Goal: Check status: Check status

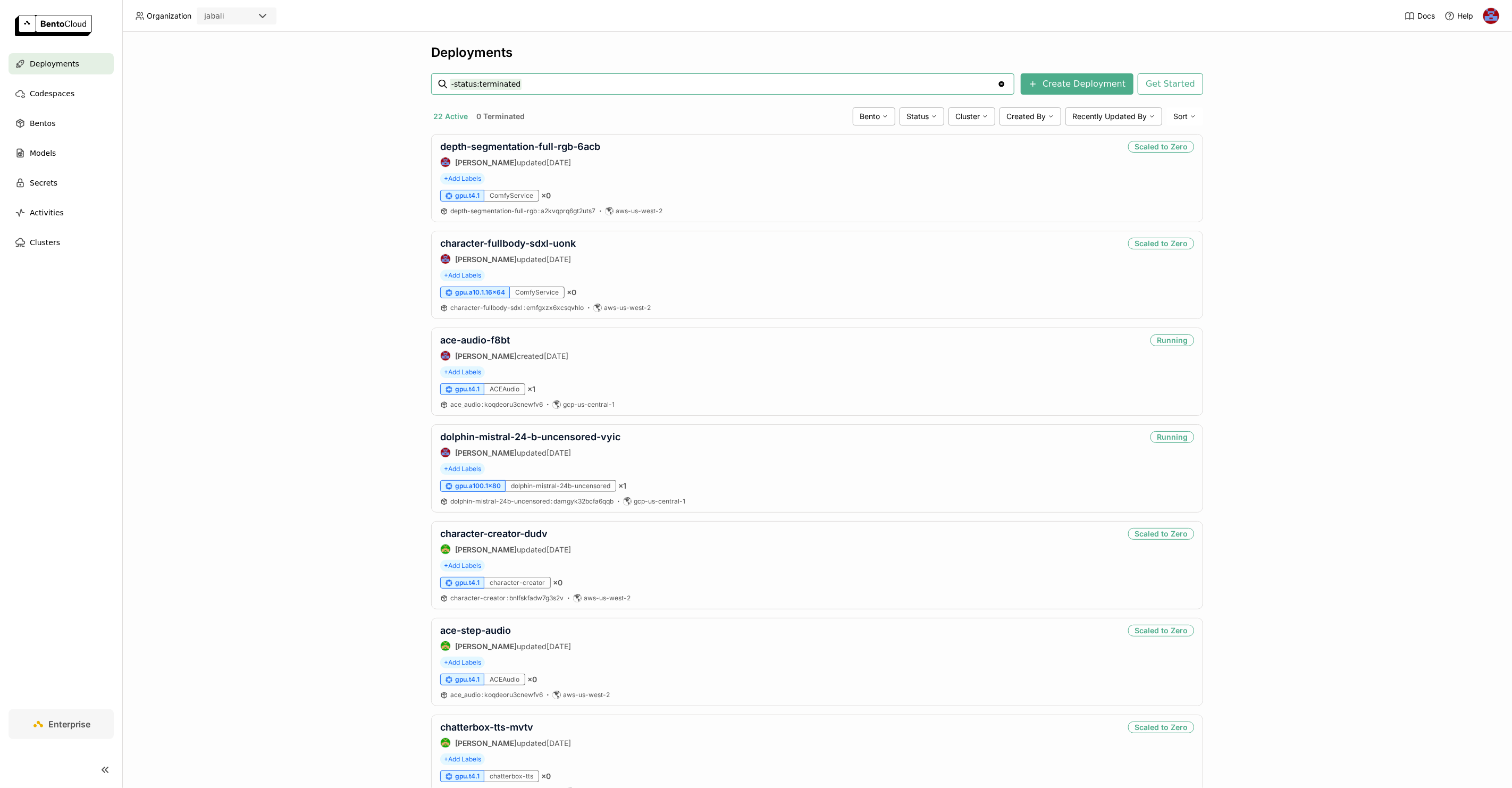
click at [521, 83] on input "-status:terminated" at bounding box center [724, 84] width 547 height 17
type input "status:running"
click at [303, 65] on div "Deployments status:running status:running Clear value Create Deployment Get Sta…" at bounding box center [817, 410] width 1390 height 756
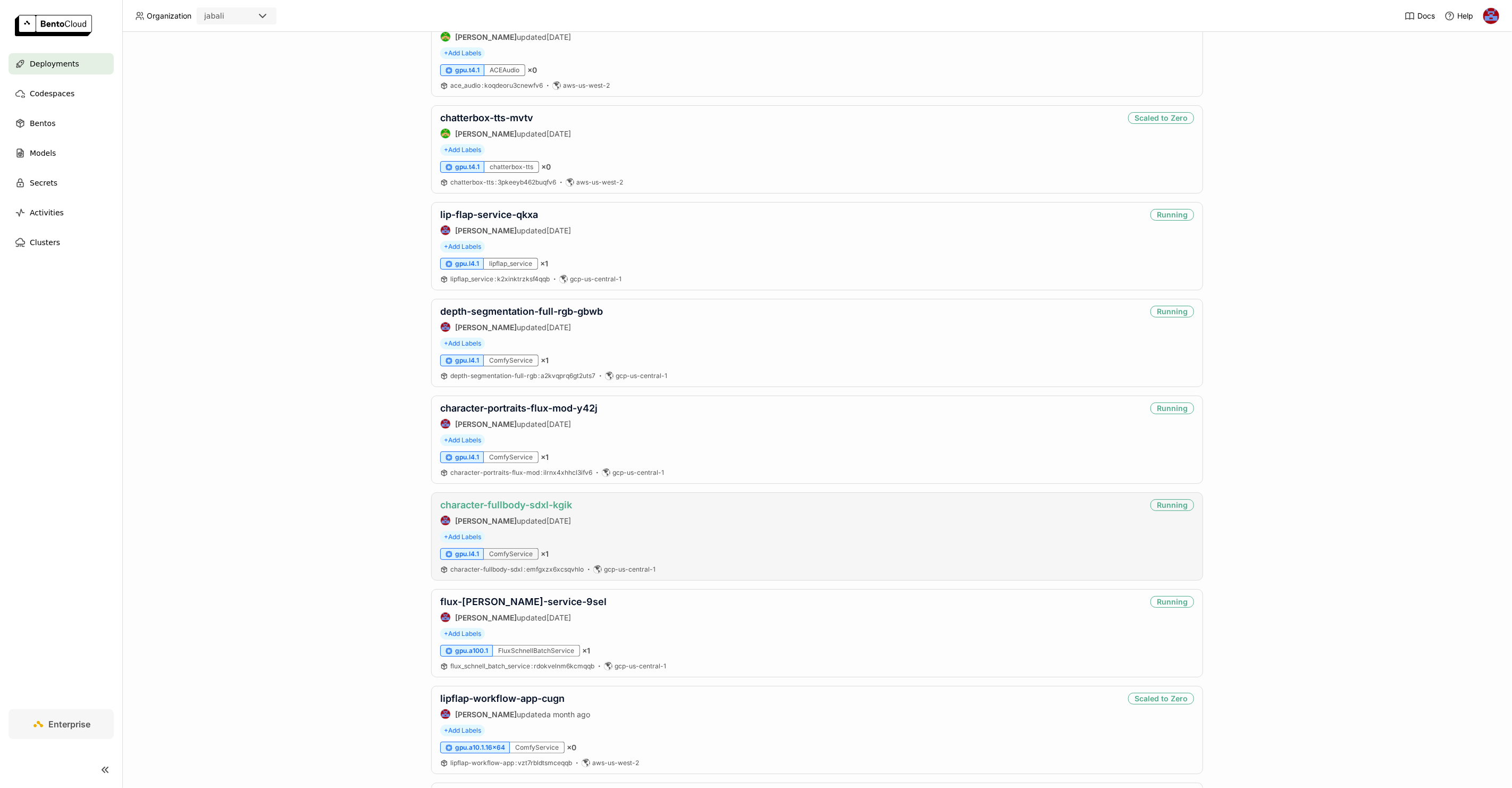
click at [553, 509] on link "character-fullbody-sdxl-kgik" at bounding box center [506, 505] width 132 height 11
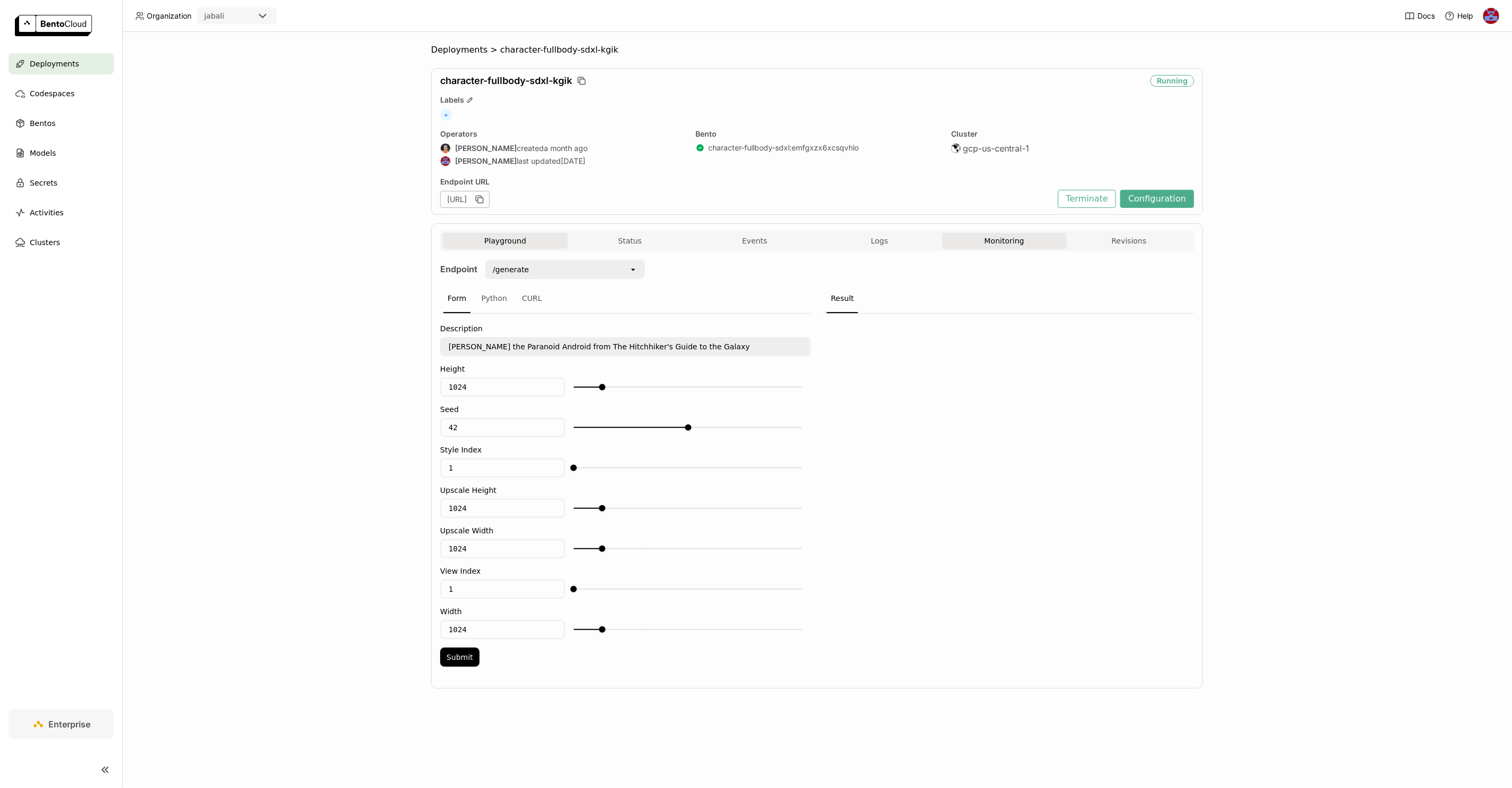
click at [1029, 240] on button "Monitoring" at bounding box center [1004, 241] width 125 height 16
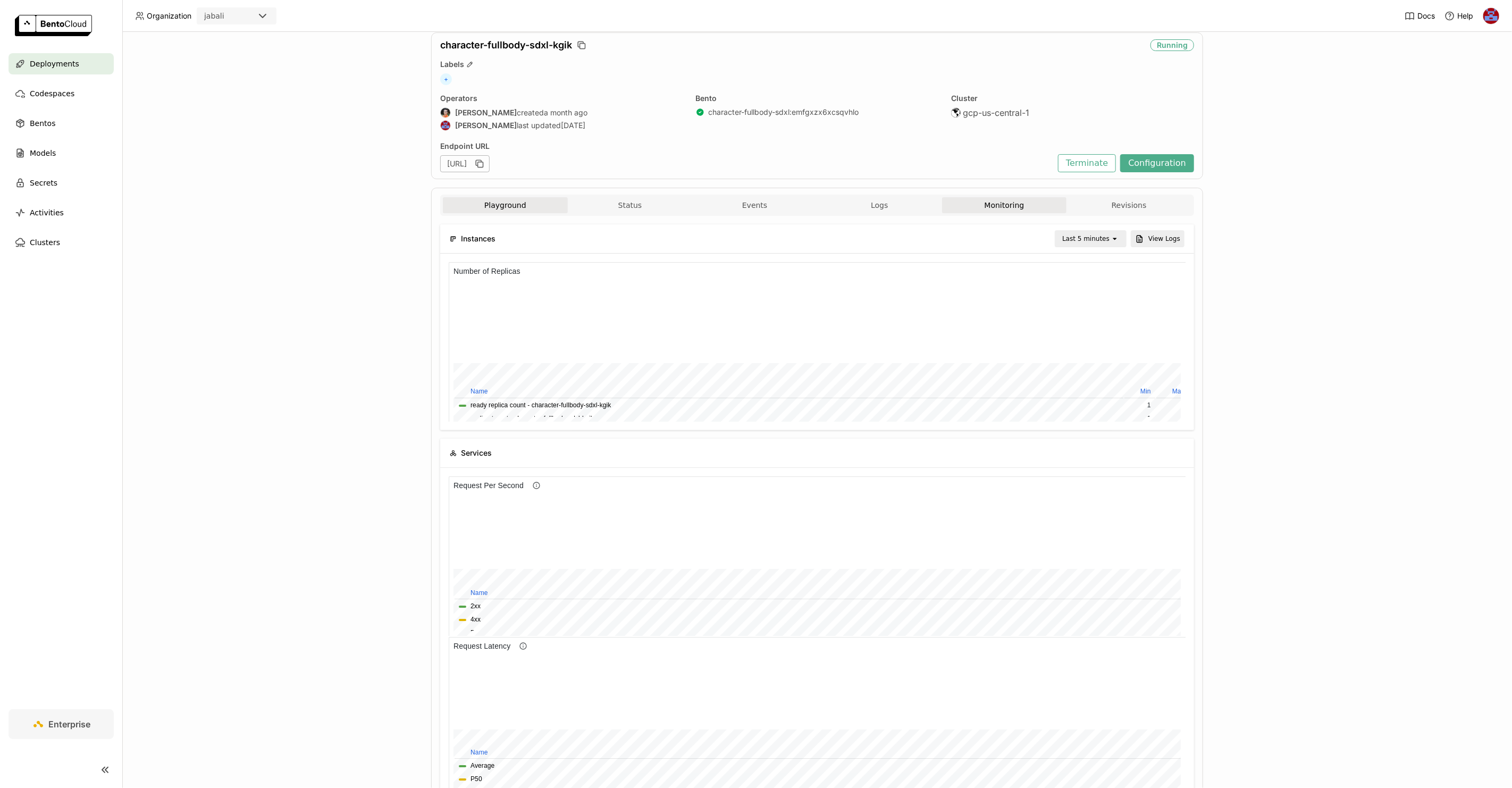
click at [491, 209] on button "Playground" at bounding box center [505, 205] width 125 height 16
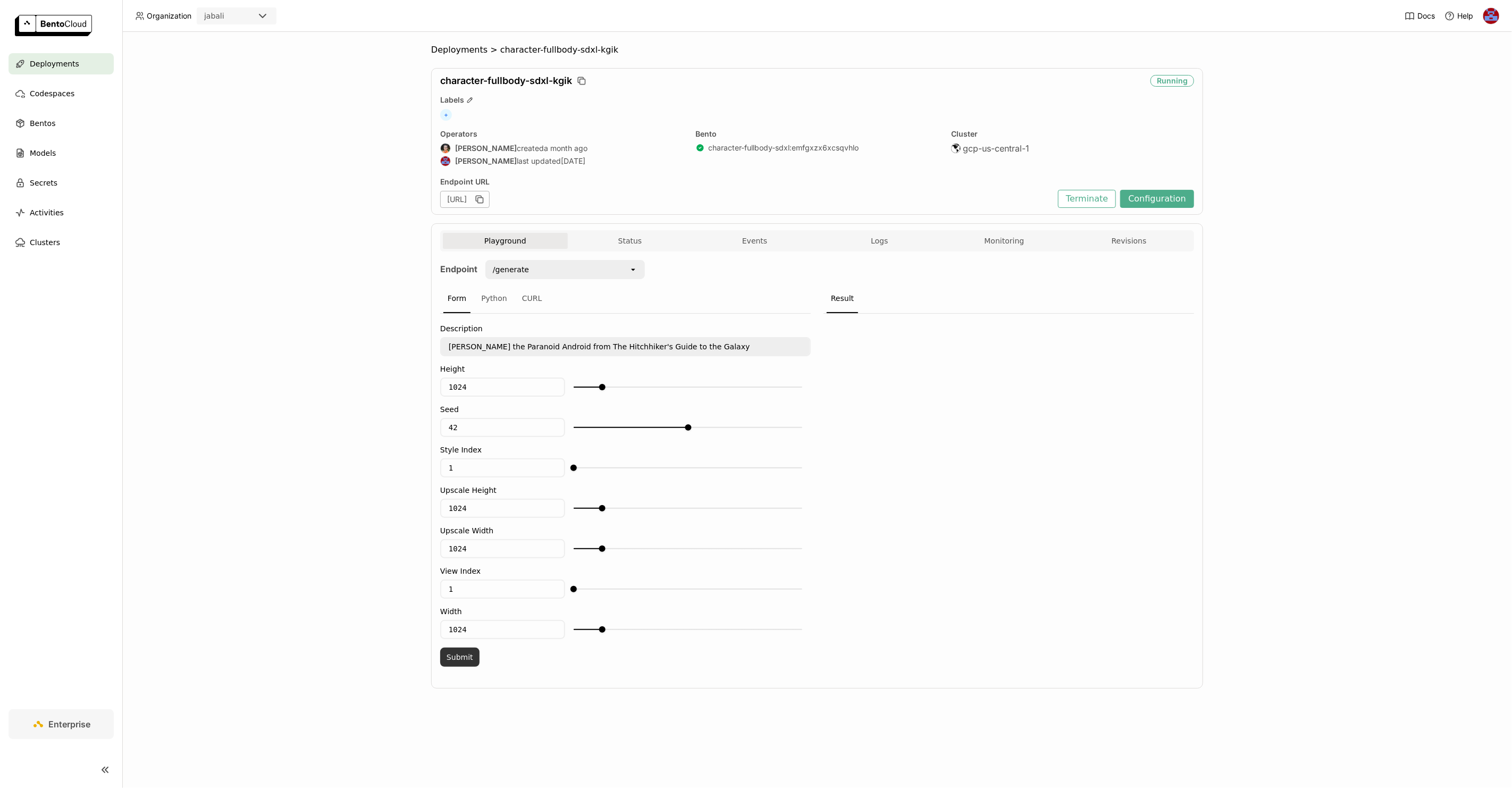
click at [463, 652] on button "Submit" at bounding box center [460, 657] width 39 height 19
click at [995, 367] on button "Show Preview" at bounding box center [997, 373] width 56 height 20
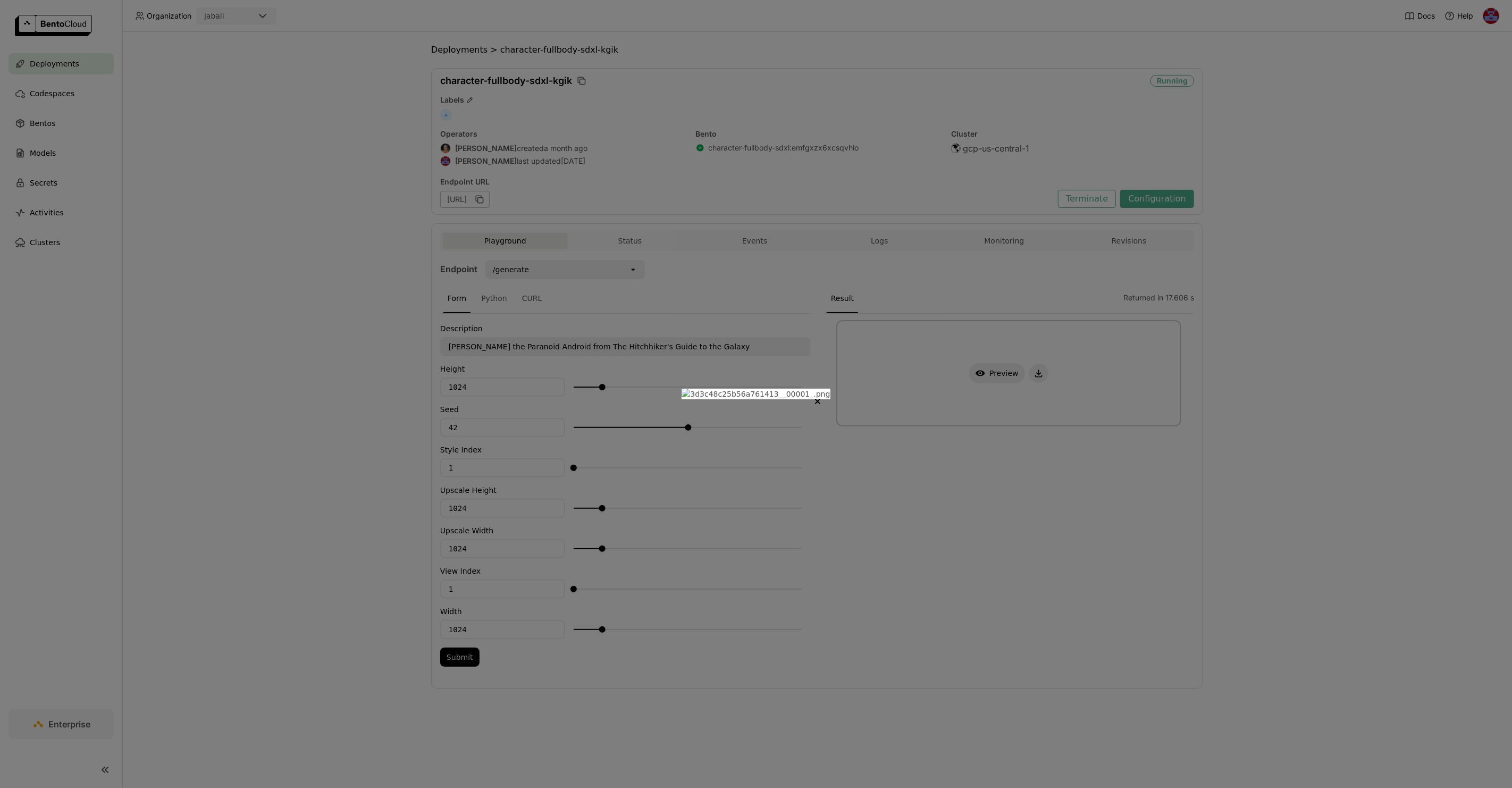
click at [1117, 292] on div at bounding box center [756, 394] width 1512 height 788
